Goal: Obtain resource: Obtain resource

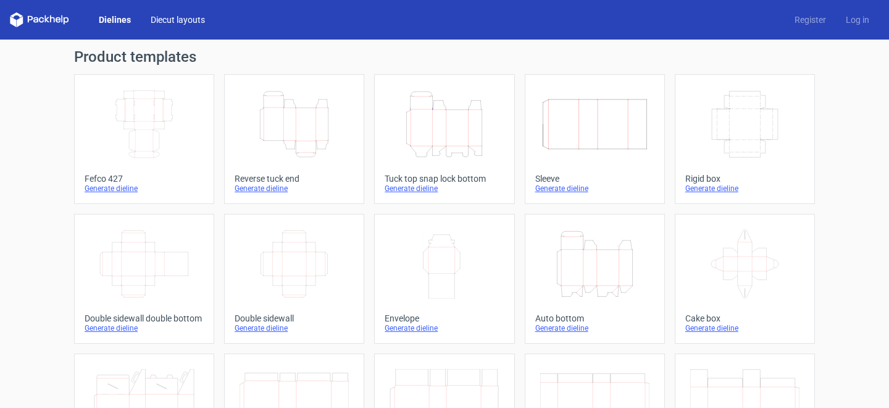
click at [157, 24] on link "Diecut layouts" at bounding box center [178, 20] width 74 height 12
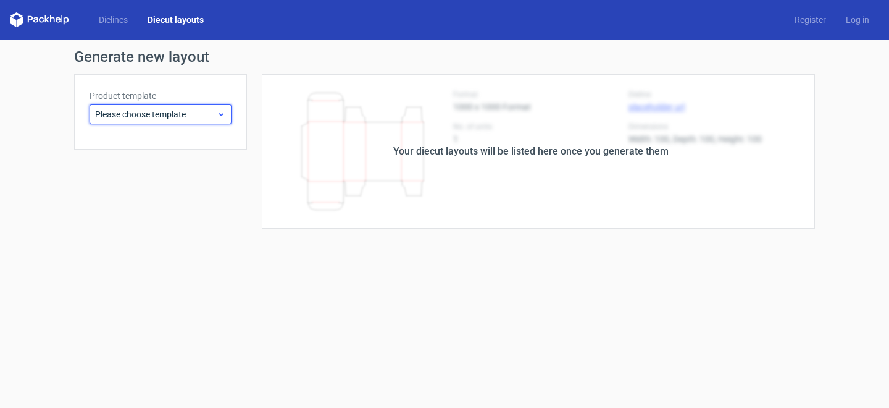
click at [187, 118] on span "Please choose template" at bounding box center [156, 114] width 122 height 12
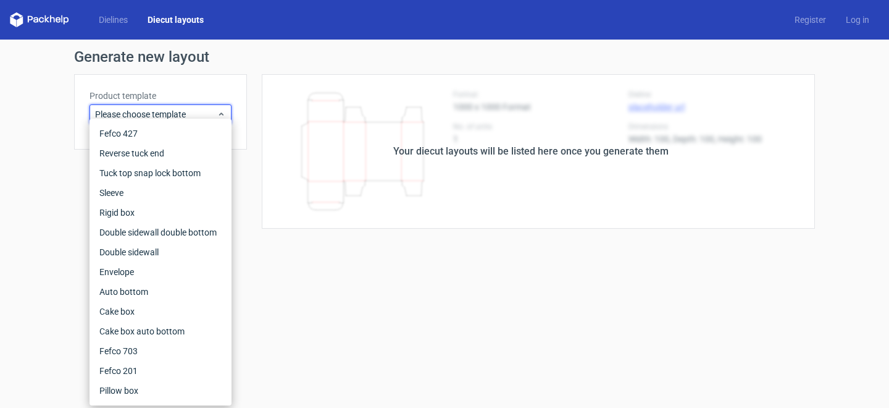
click at [56, 258] on form "Generate new layout Product template Please choose template Your diecut layouts…" at bounding box center [444, 224] width 889 height 368
